Goal: Task Accomplishment & Management: Manage account settings

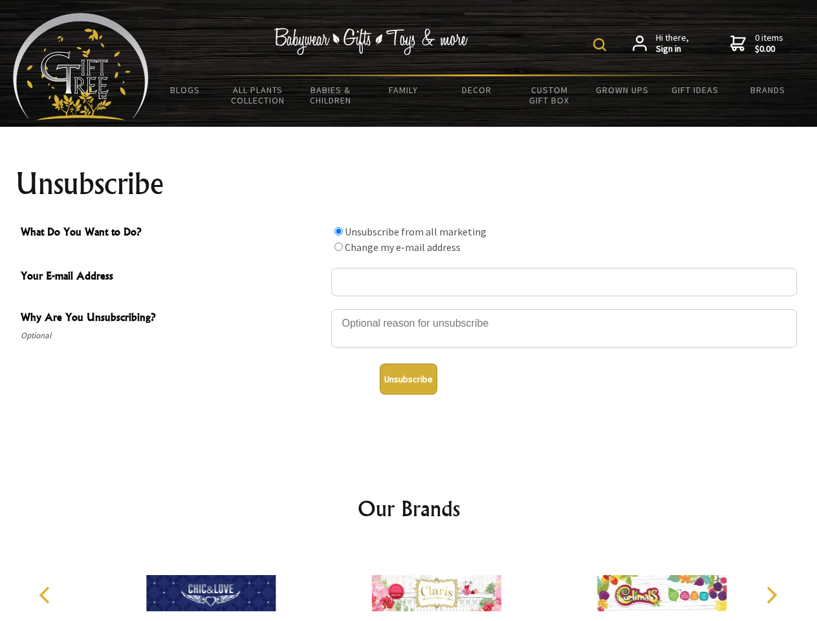
click at [602, 45] on img at bounding box center [599, 44] width 13 height 13
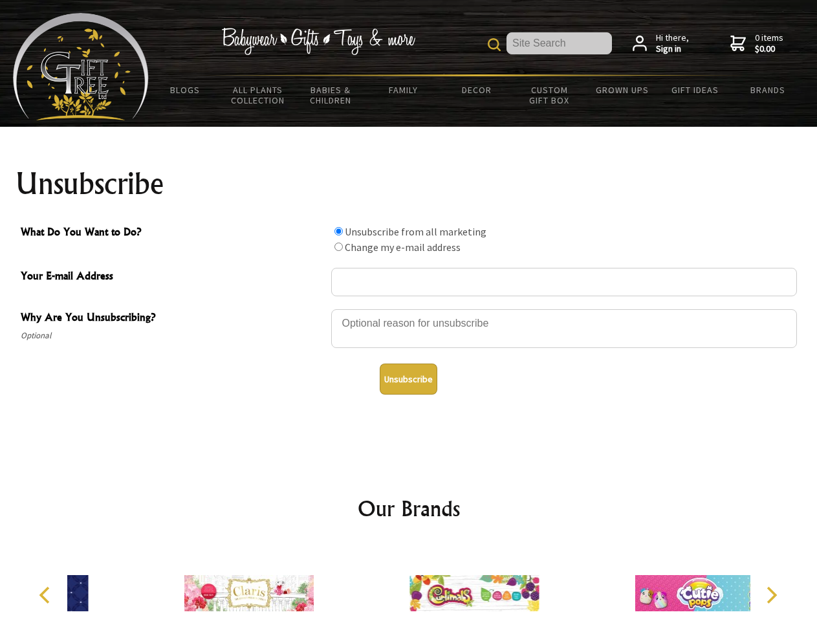
click at [409, 309] on div at bounding box center [564, 330] width 466 height 45
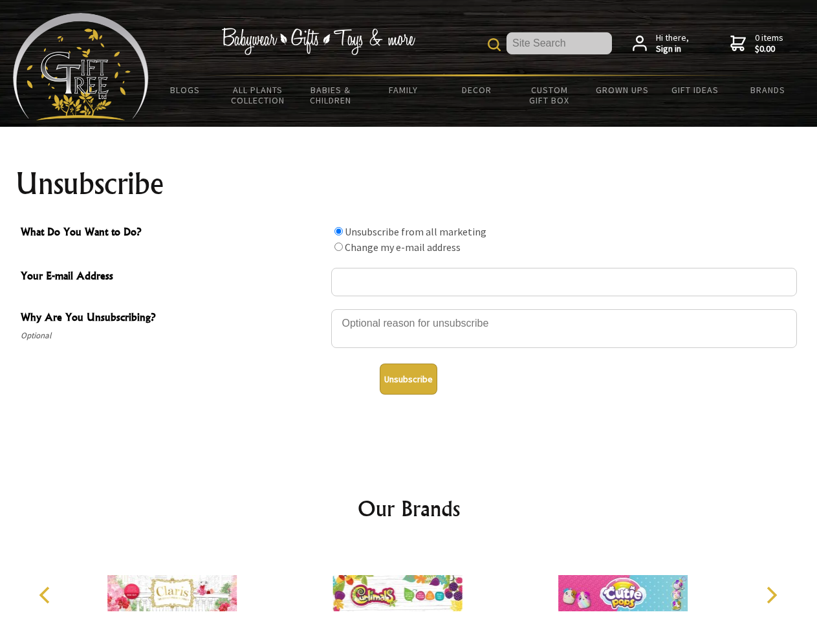
click at [338, 231] on input "What Do You Want to Do?" at bounding box center [338, 231] width 8 height 8
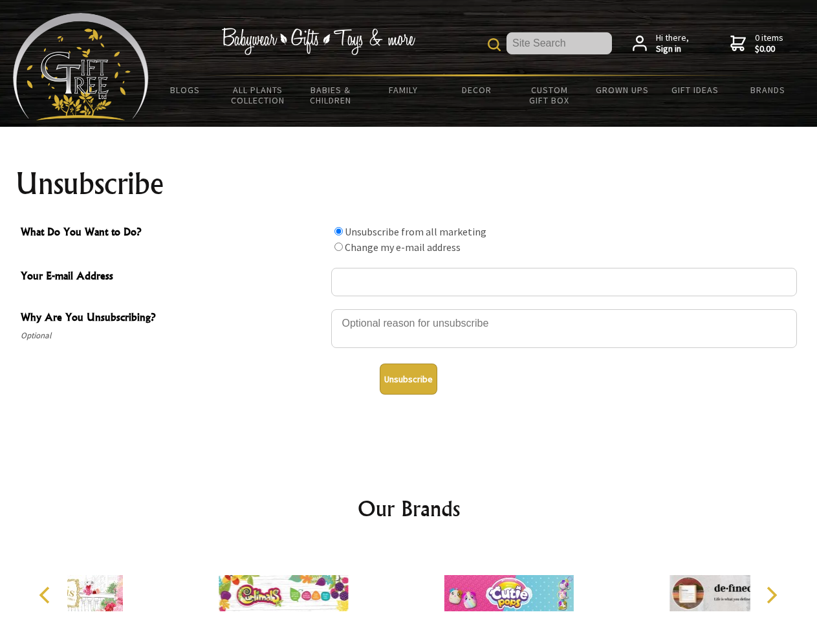
click at [338, 246] on input "What Do You Want to Do?" at bounding box center [338, 247] width 8 height 8
radio input "true"
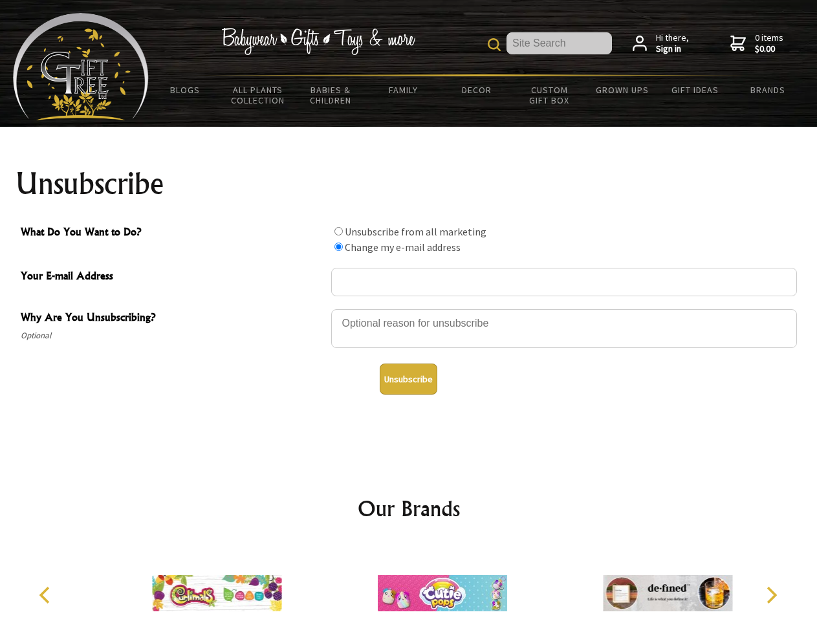
click at [408, 379] on button "Unsubscribe" at bounding box center [409, 379] width 58 height 31
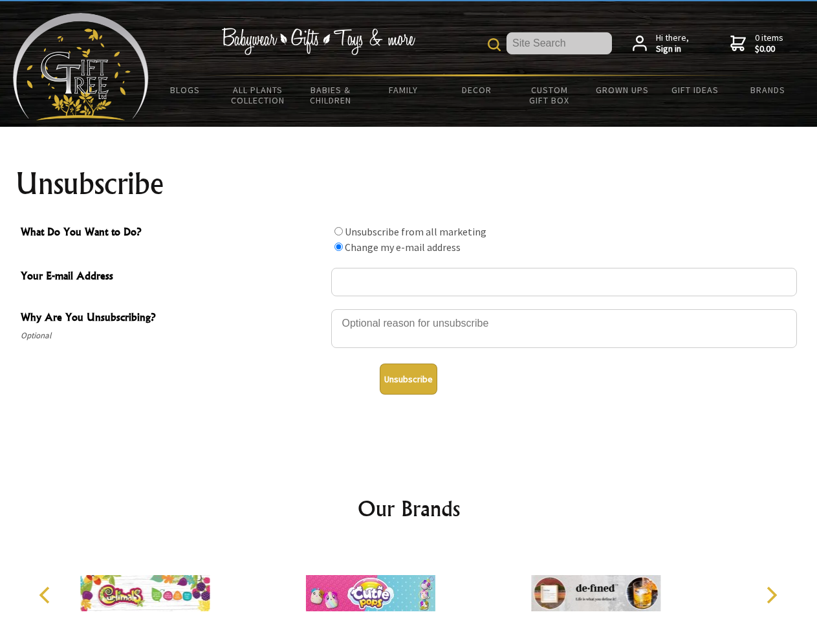
click at [409, 583] on img at bounding box center [370, 593] width 129 height 97
click at [47, 595] on icon "Previous" at bounding box center [46, 595] width 17 height 17
click at [771, 595] on icon "Next" at bounding box center [770, 595] width 17 height 17
